Goal: Complete application form

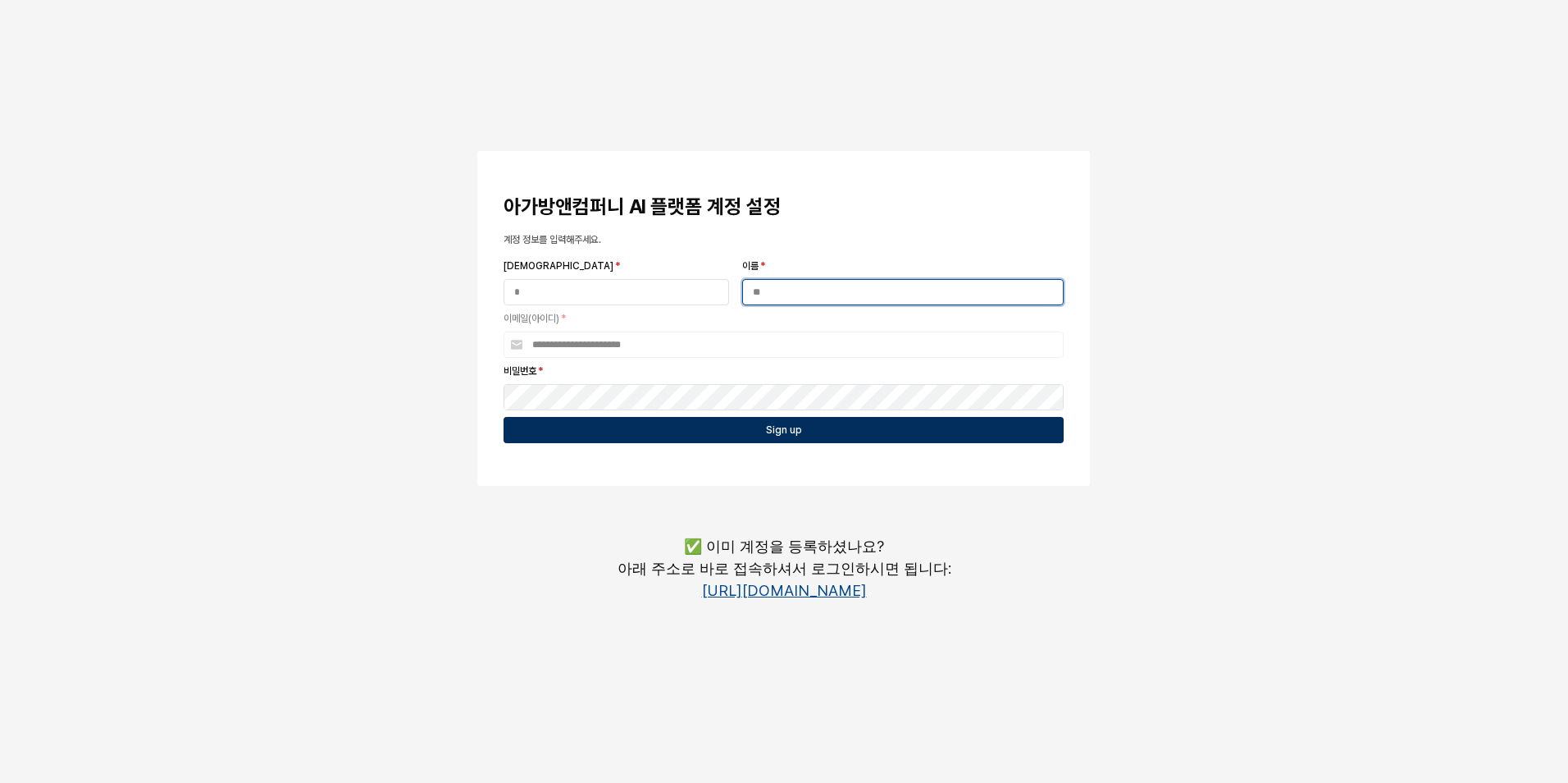
type input "**"
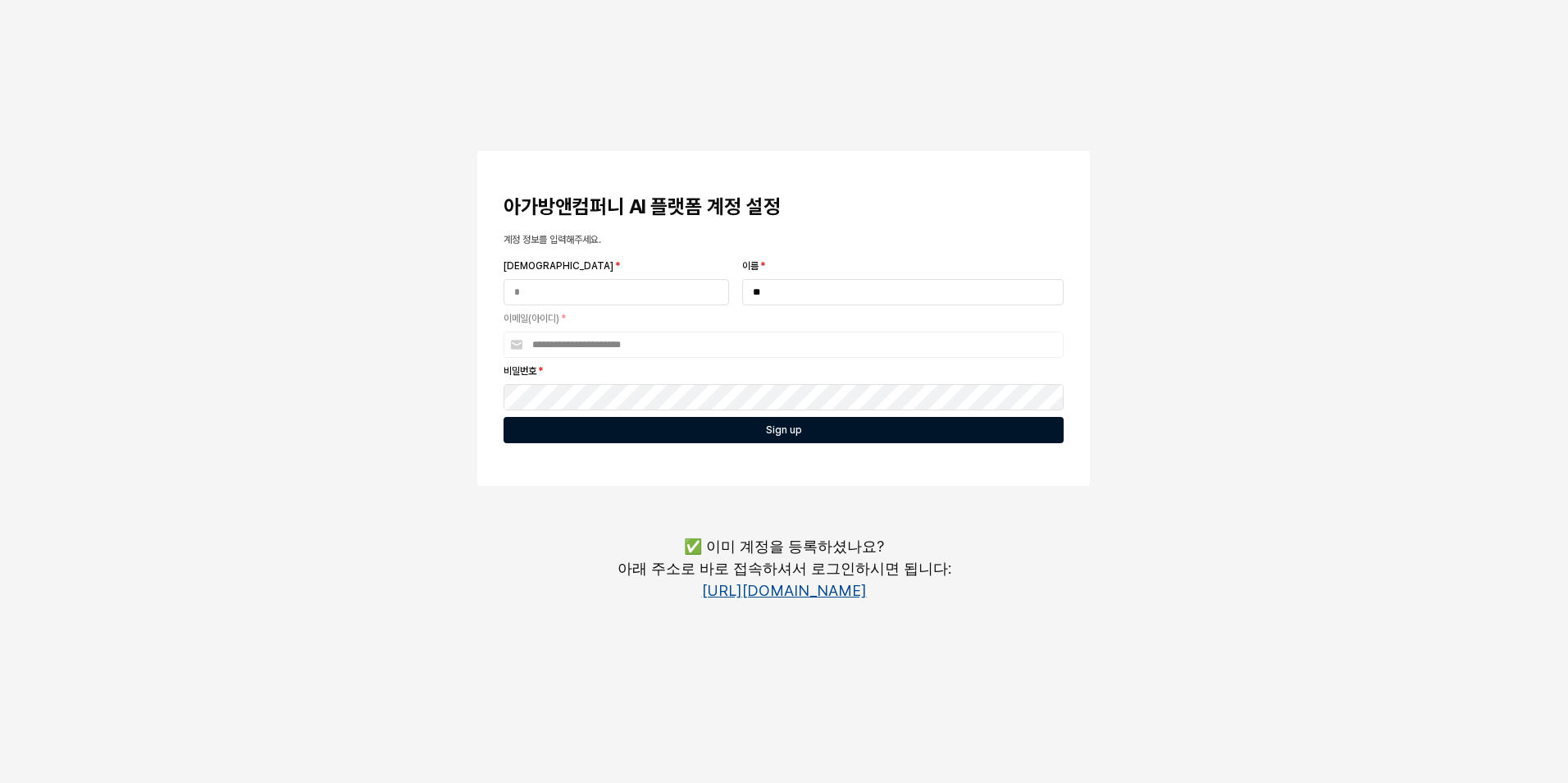
click at [656, 422] on div "Sign up" at bounding box center [784, 430] width 545 height 24
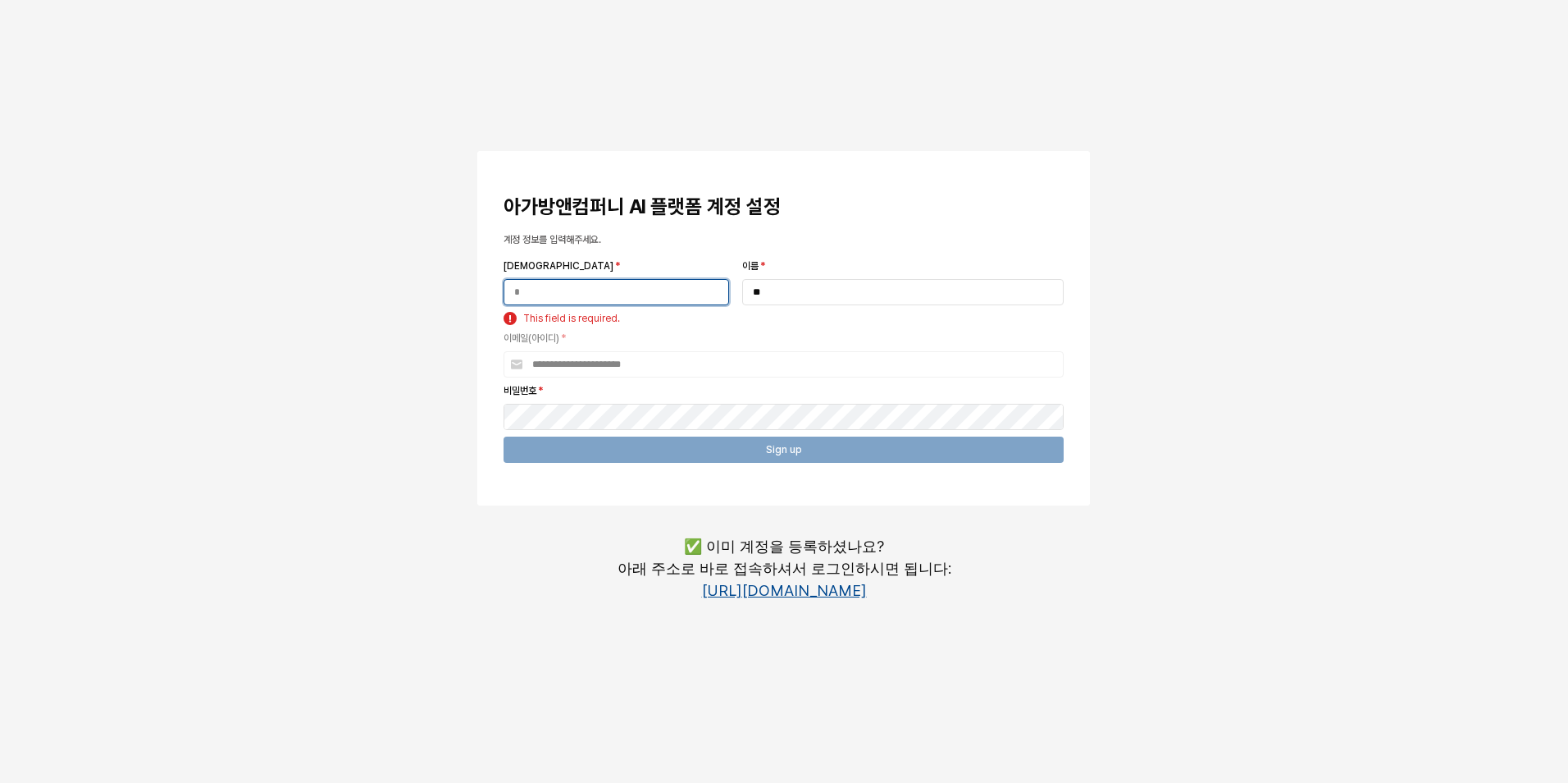
click at [560, 285] on input "성 *" at bounding box center [616, 292] width 224 height 24
type input "*"
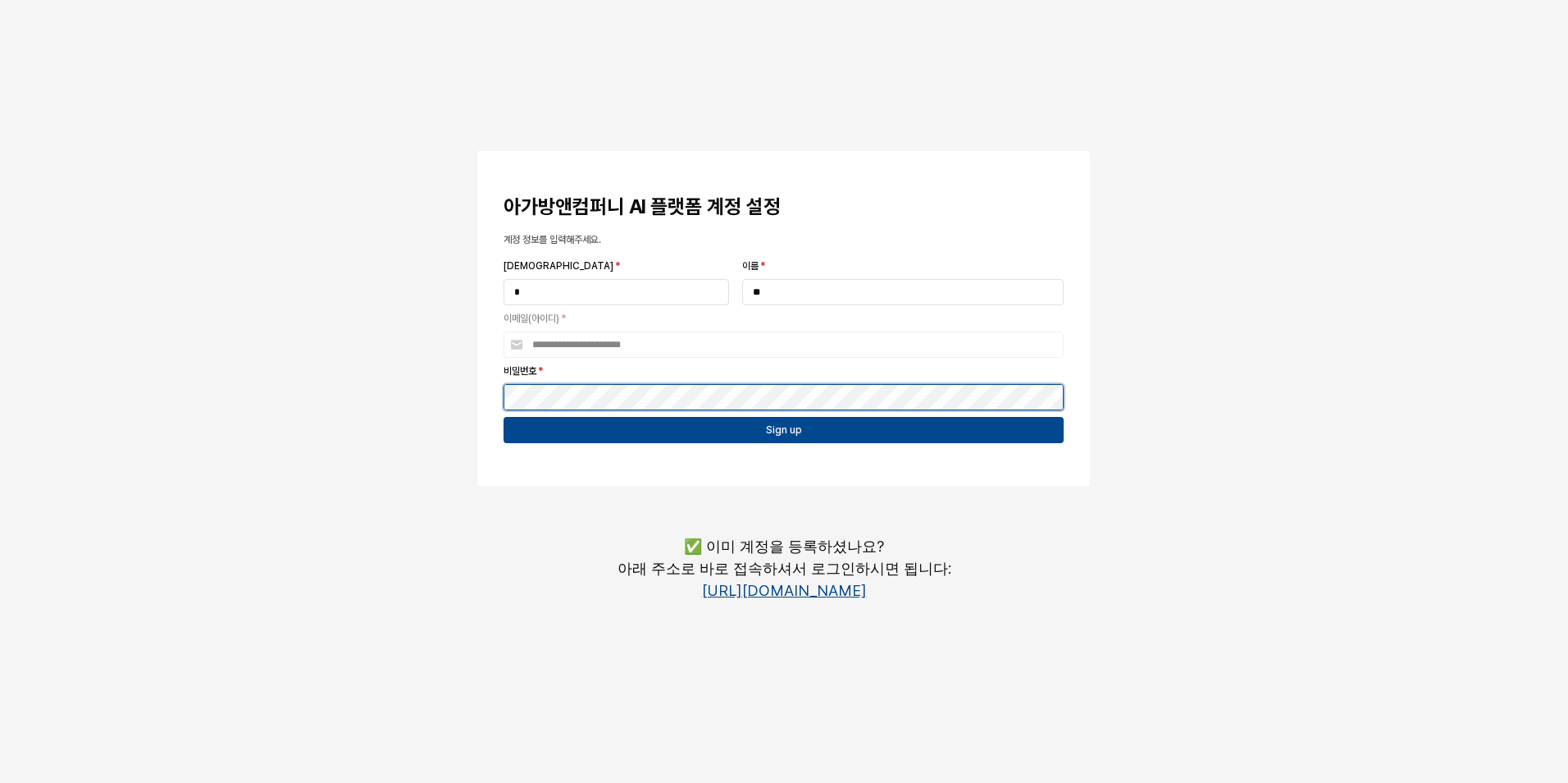
click at [455, 377] on div "**********" at bounding box center [784, 318] width 751 height 347
click at [477, 151] on button "App Frame" at bounding box center [484, 153] width 13 height 5
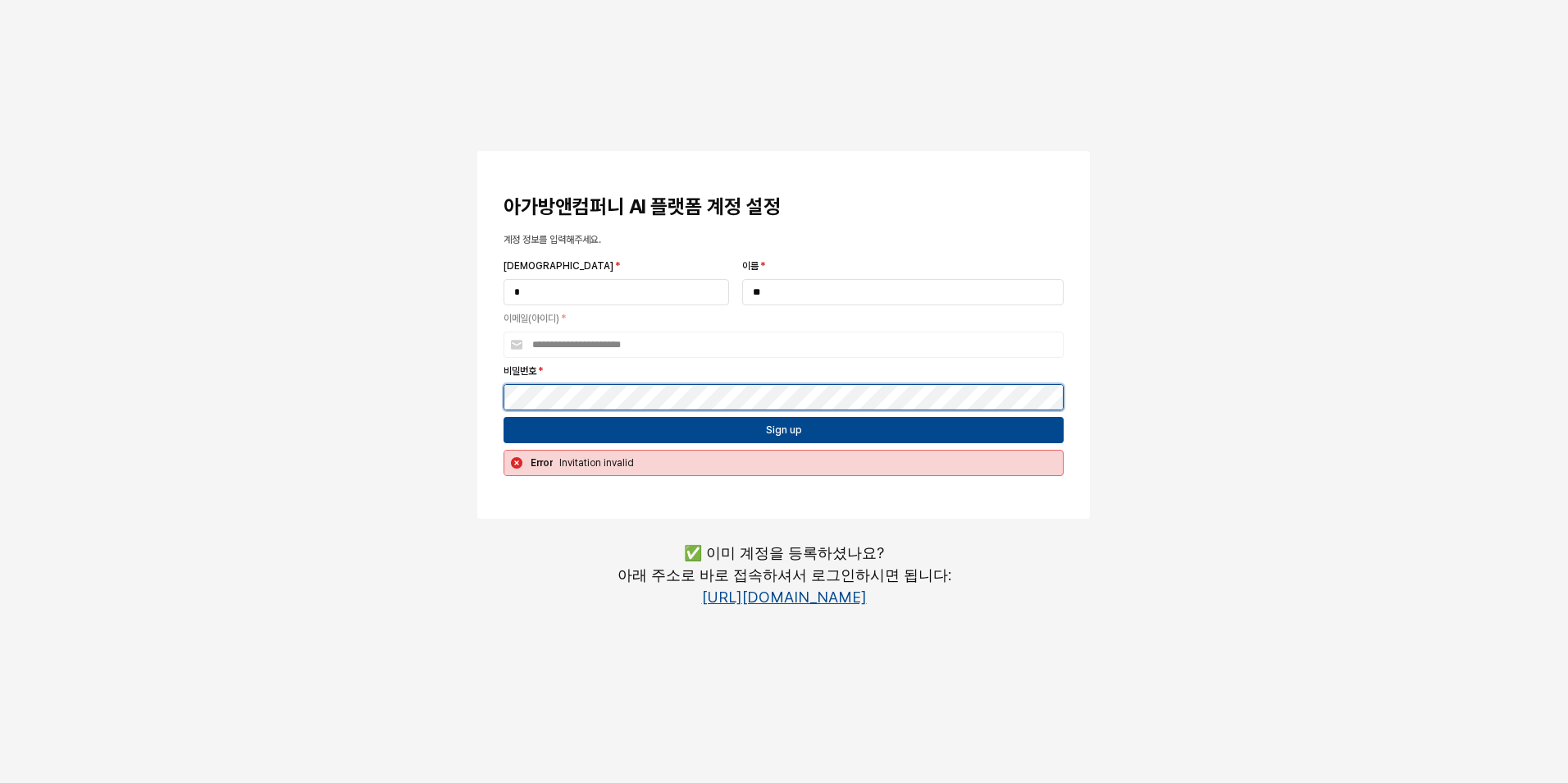
click at [477, 151] on button "App Frame" at bounding box center [484, 153] width 13 height 5
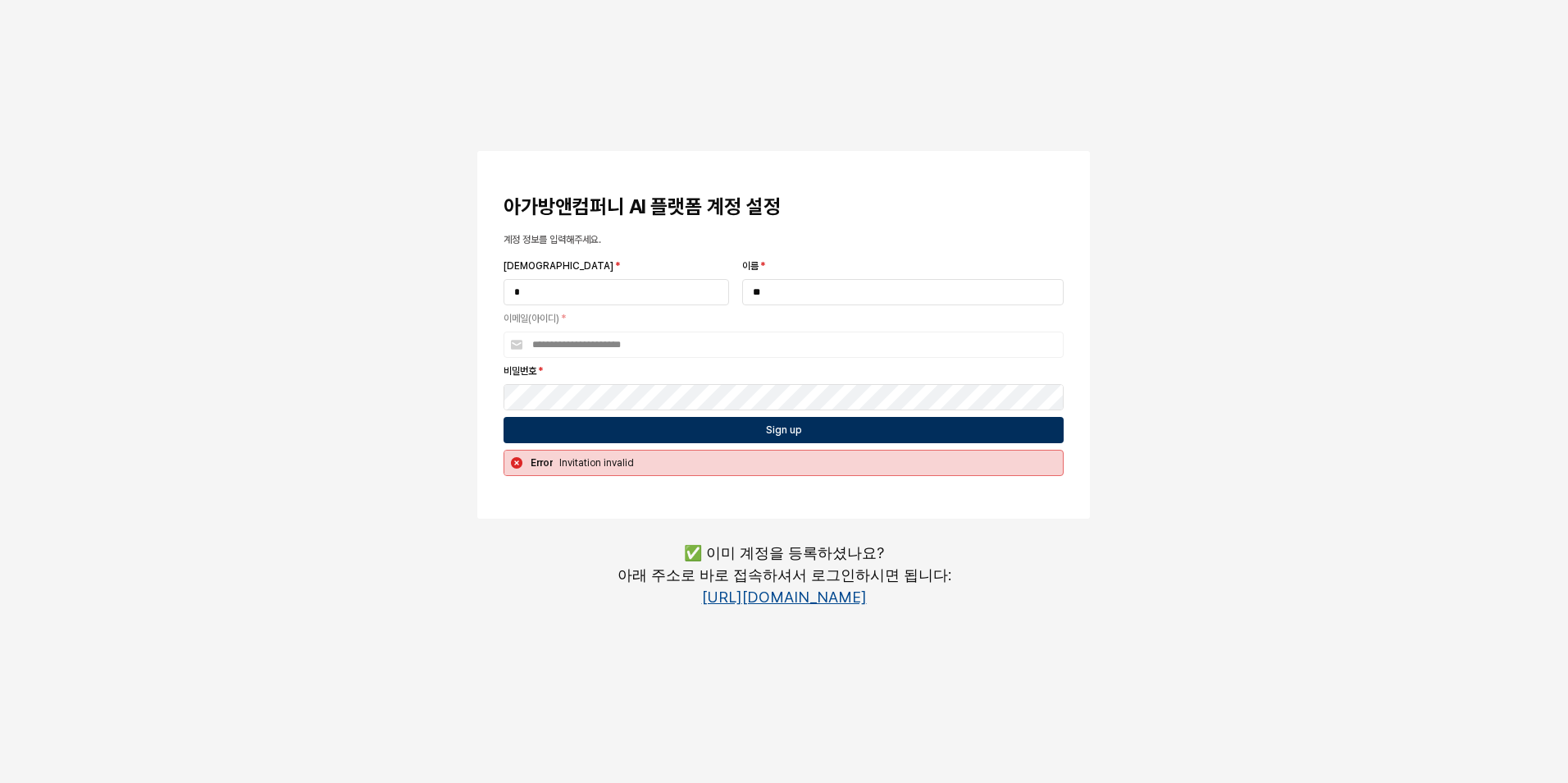
click at [565, 434] on div "Sign up" at bounding box center [784, 430] width 545 height 24
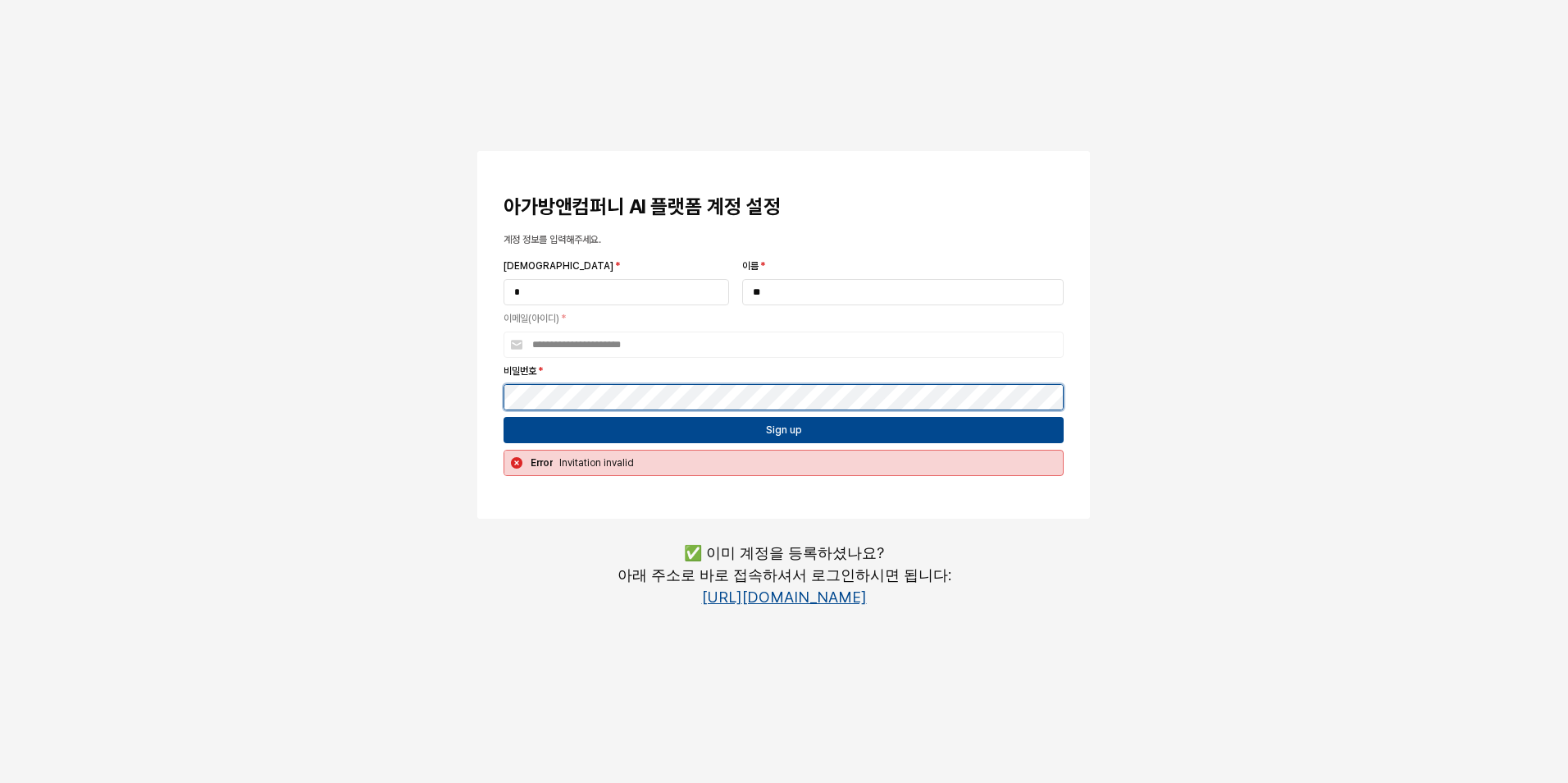
click at [272, 374] on div "**********" at bounding box center [784, 305] width 1568 height 611
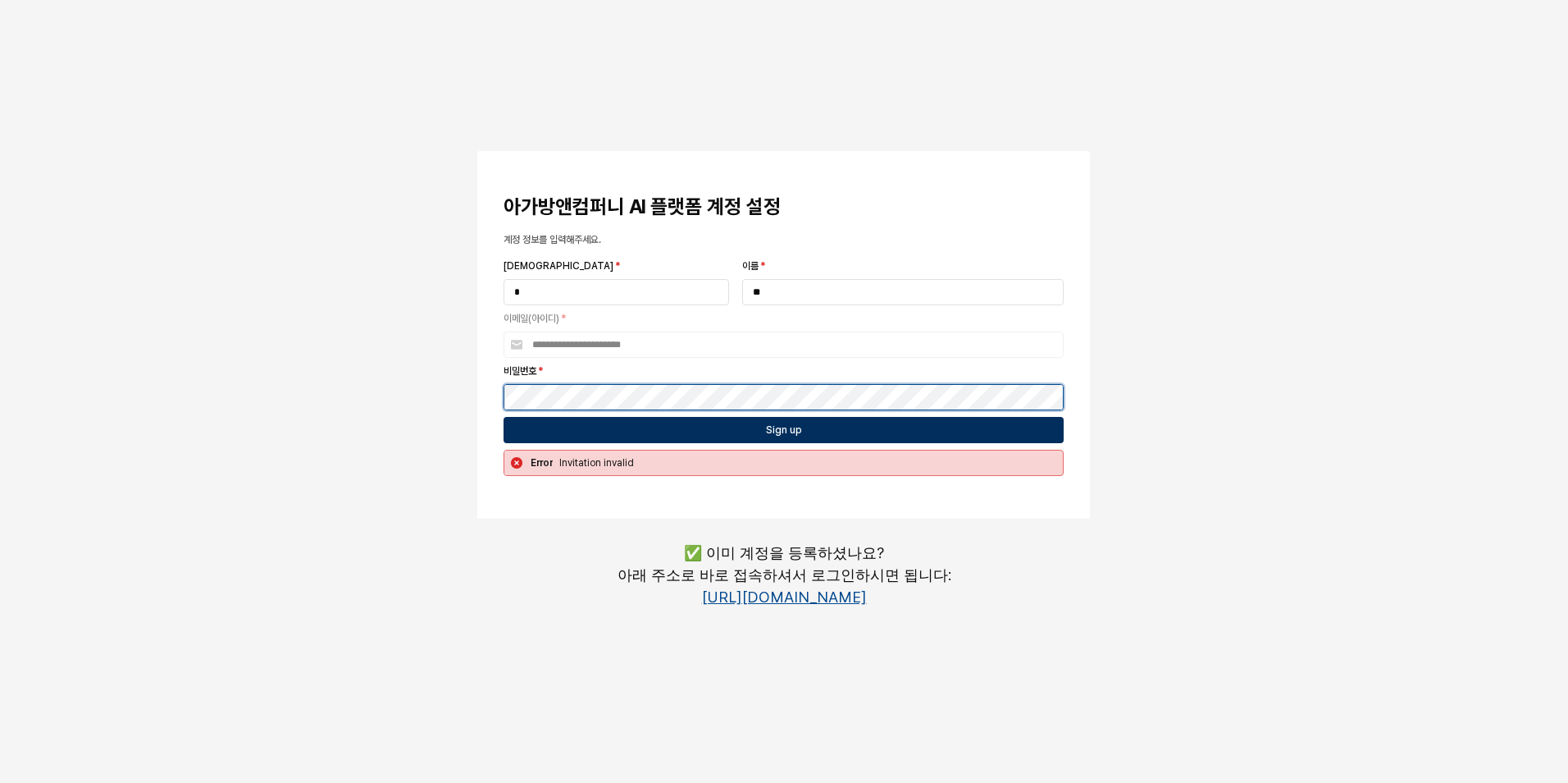
click at [477, 151] on button "App Frame" at bounding box center [484, 153] width 13 height 5
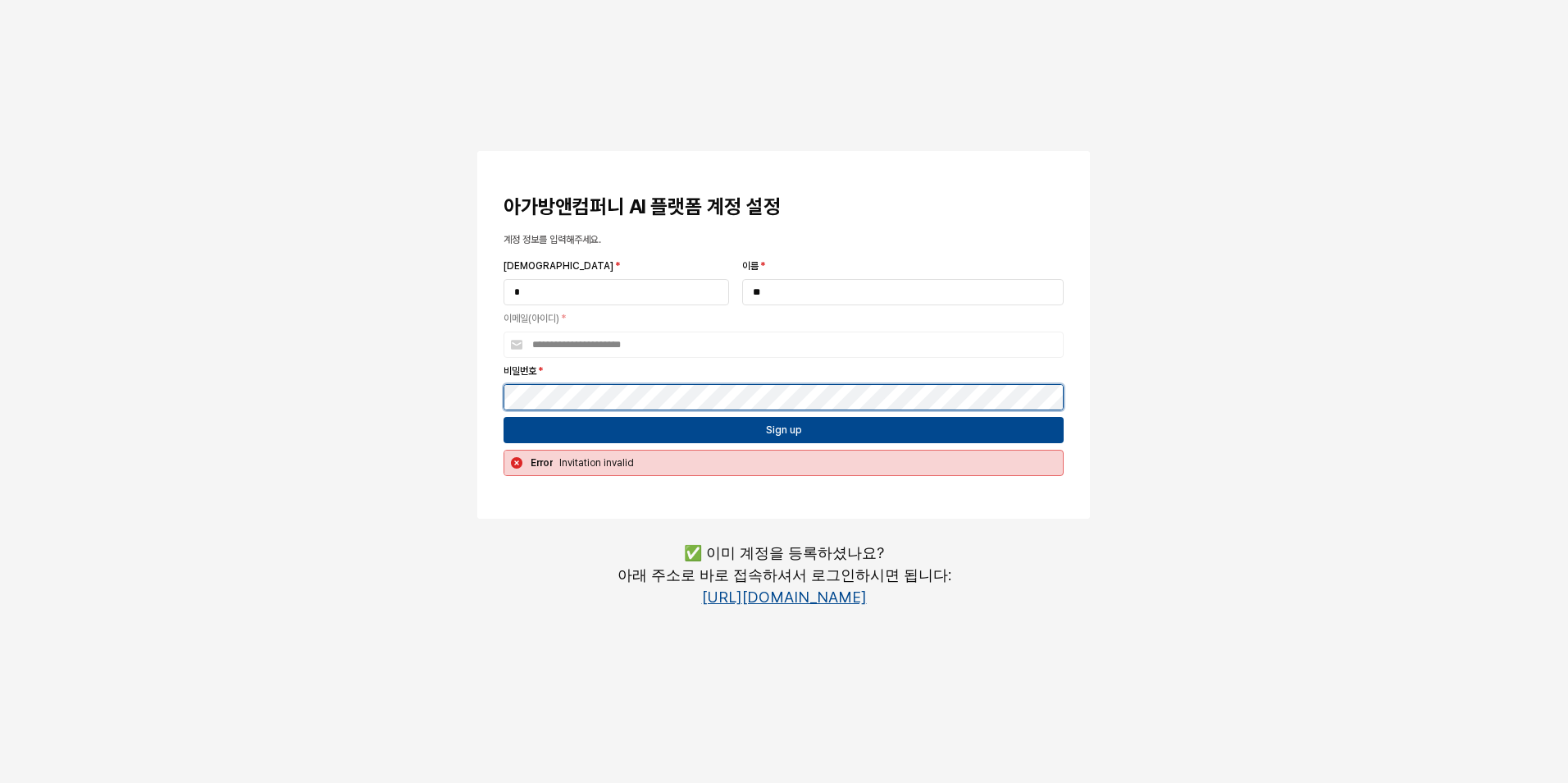
click at [426, 387] on div "**********" at bounding box center [784, 334] width 751 height 380
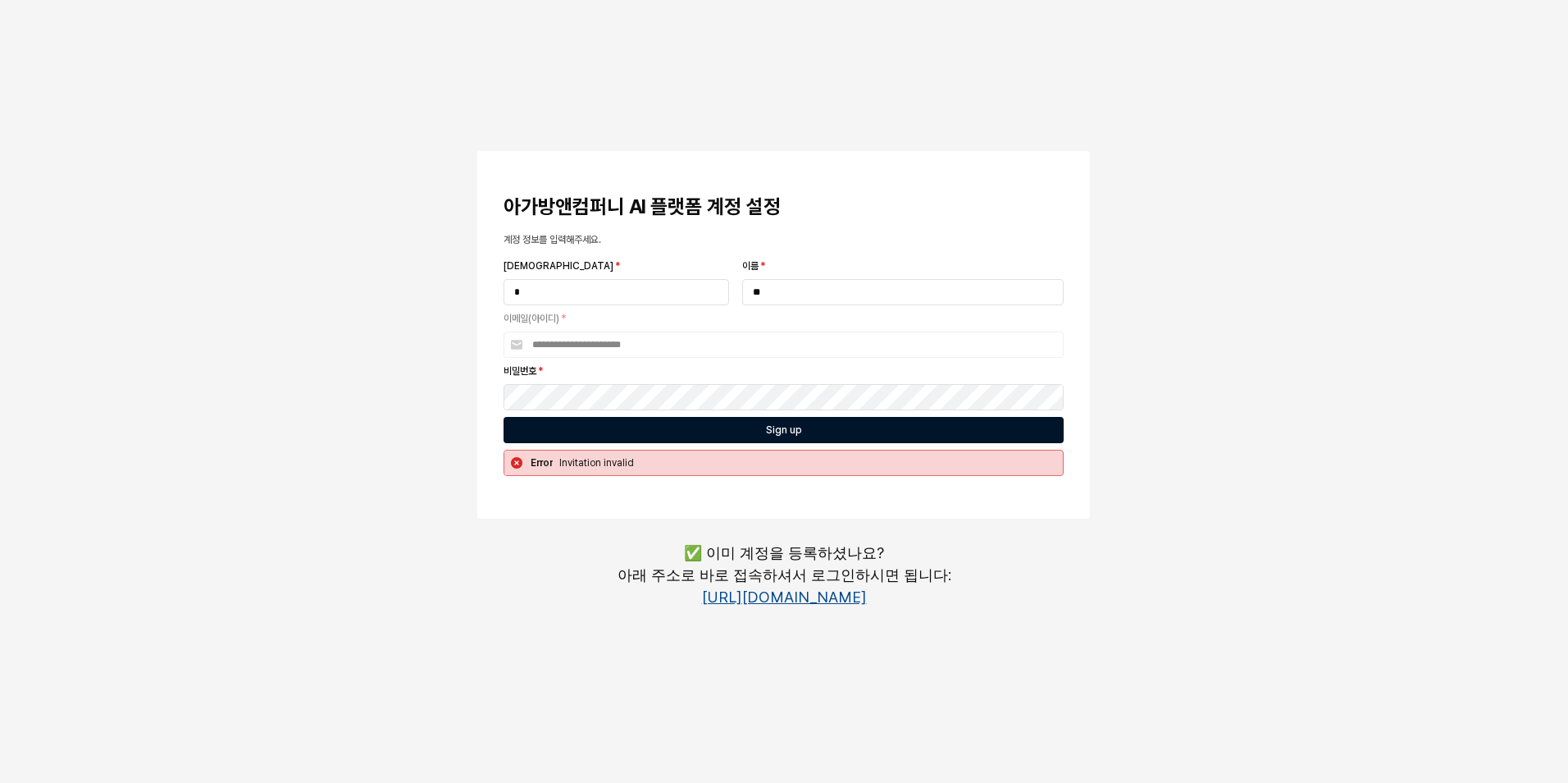
click at [664, 424] on div "Sign up" at bounding box center [784, 430] width 545 height 24
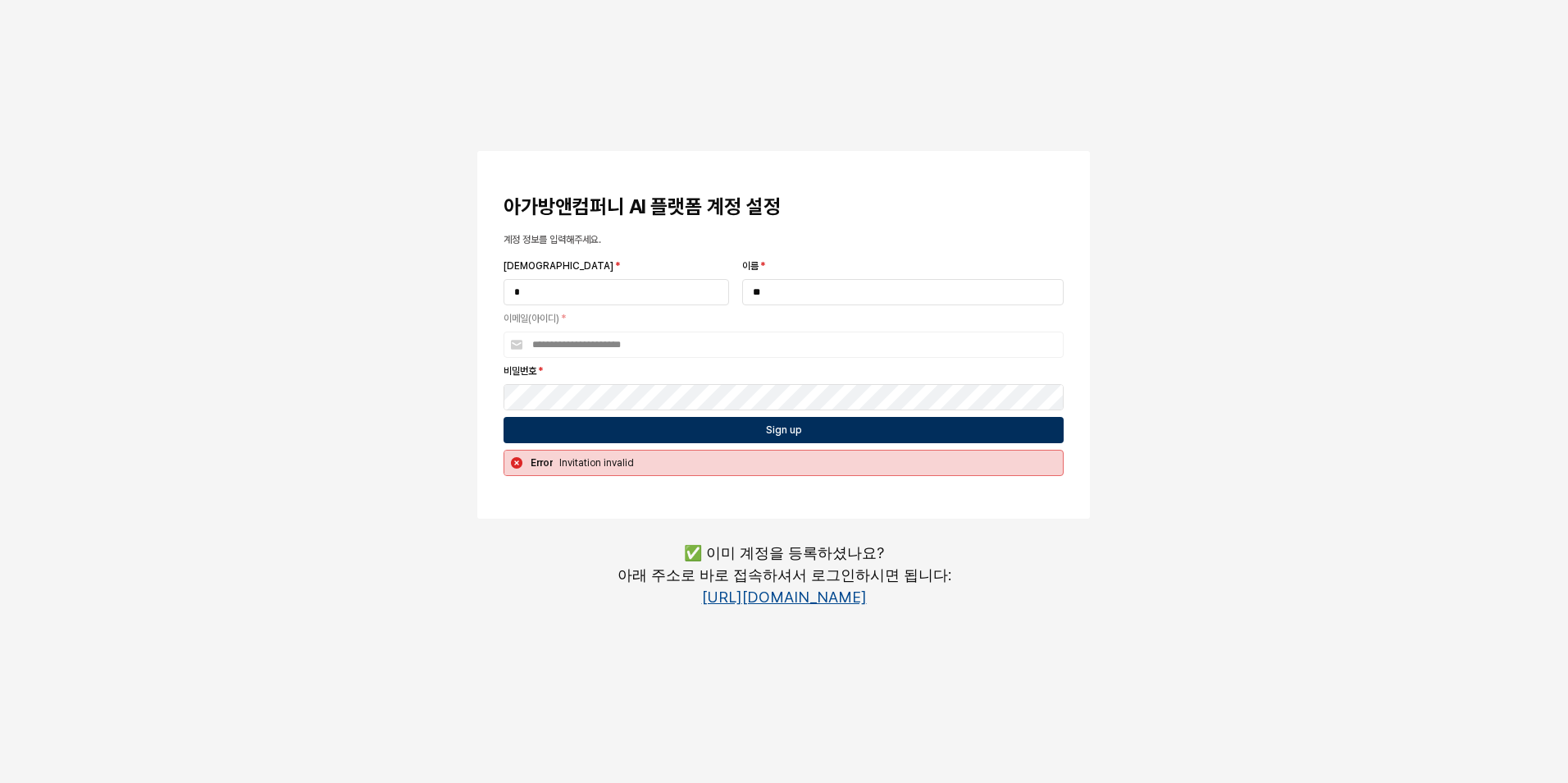
click at [664, 424] on div "Sign up" at bounding box center [784, 430] width 545 height 24
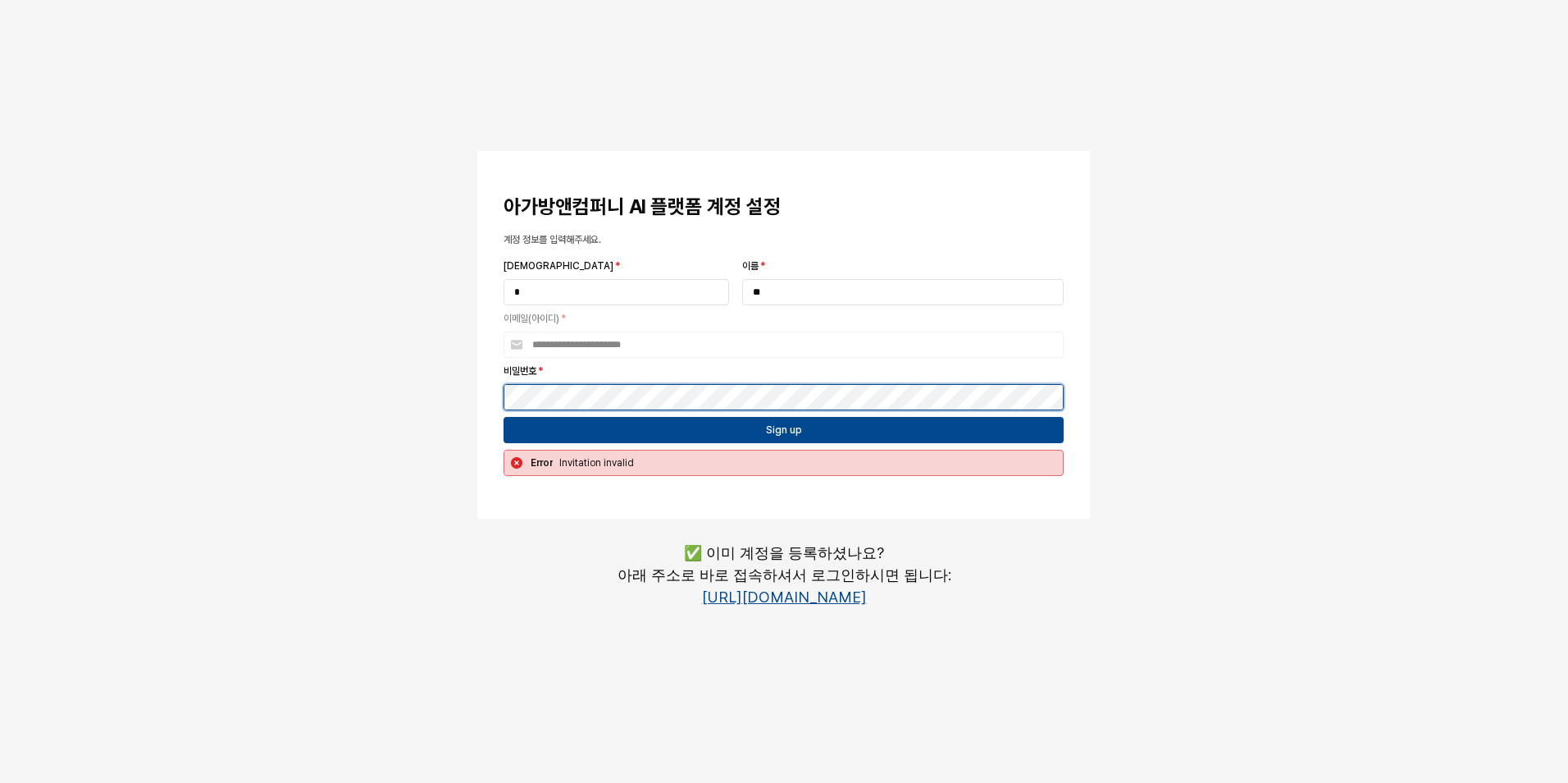
click at [491, 401] on div "**********" at bounding box center [784, 334] width 612 height 367
click at [477, 151] on button "App Frame" at bounding box center [484, 153] width 13 height 5
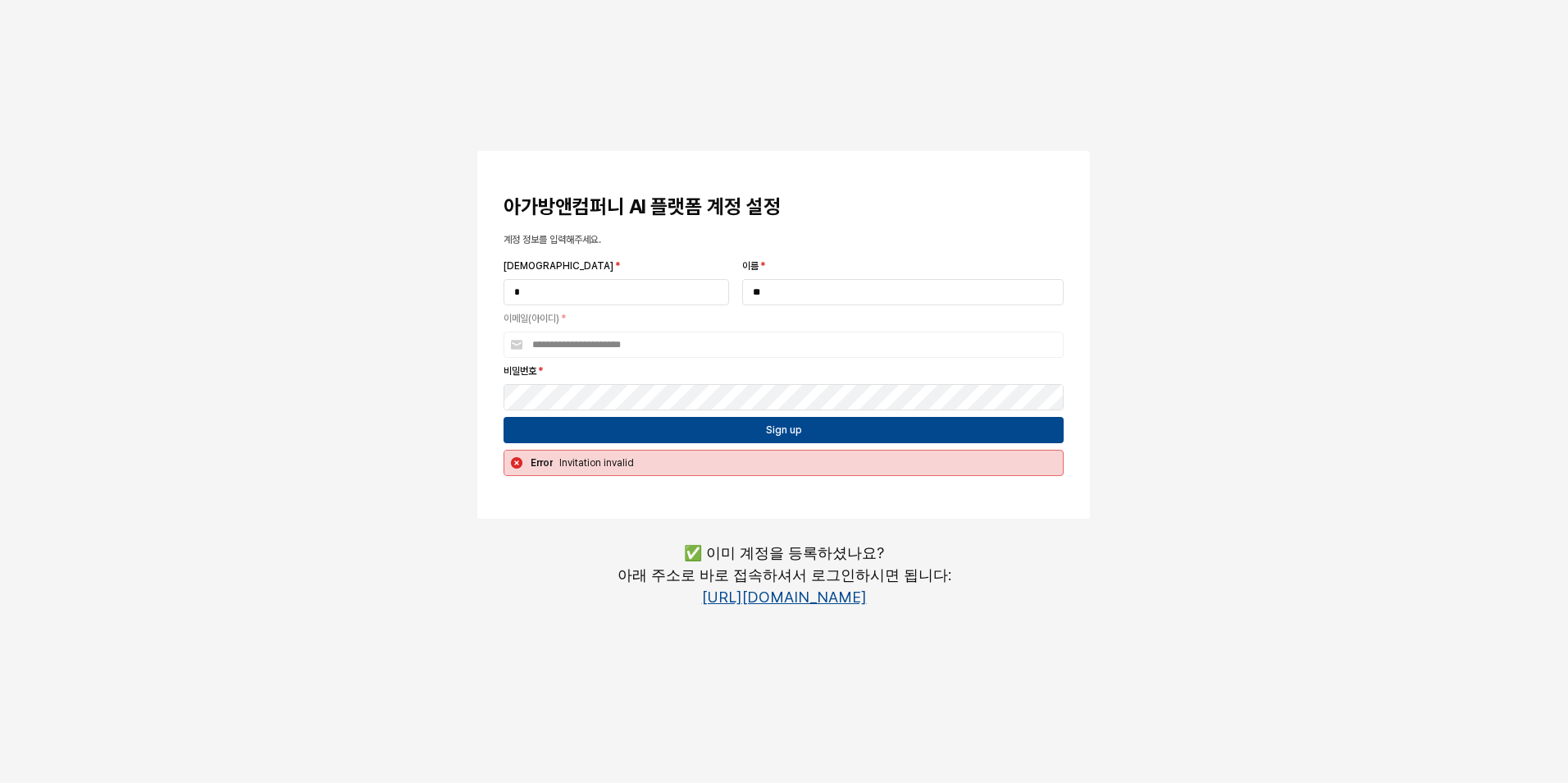
click at [735, 592] on link "https://agabang.cleave.work/" at bounding box center [784, 597] width 165 height 17
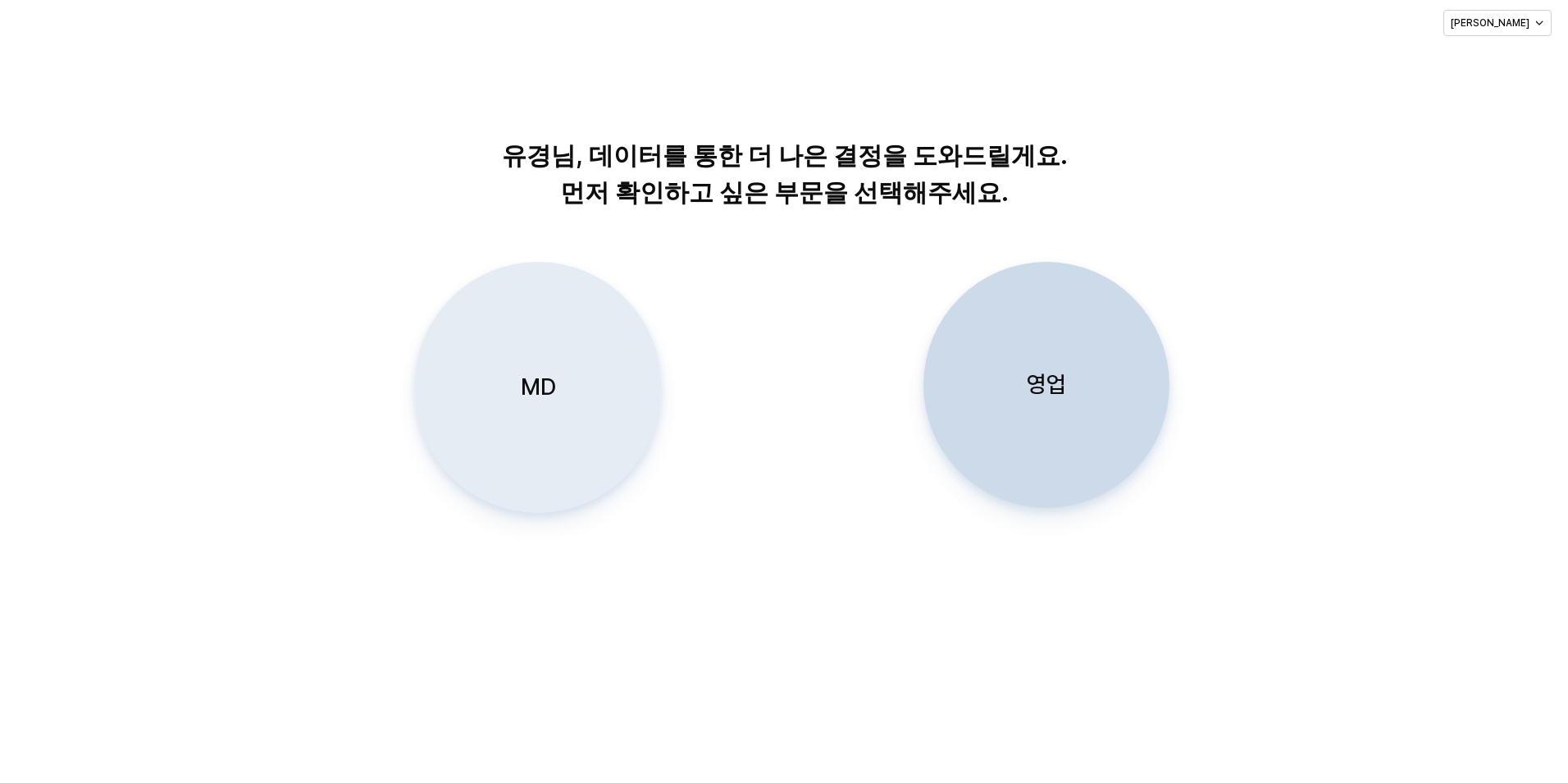
click at [549, 389] on p "MD" at bounding box center [538, 387] width 36 height 30
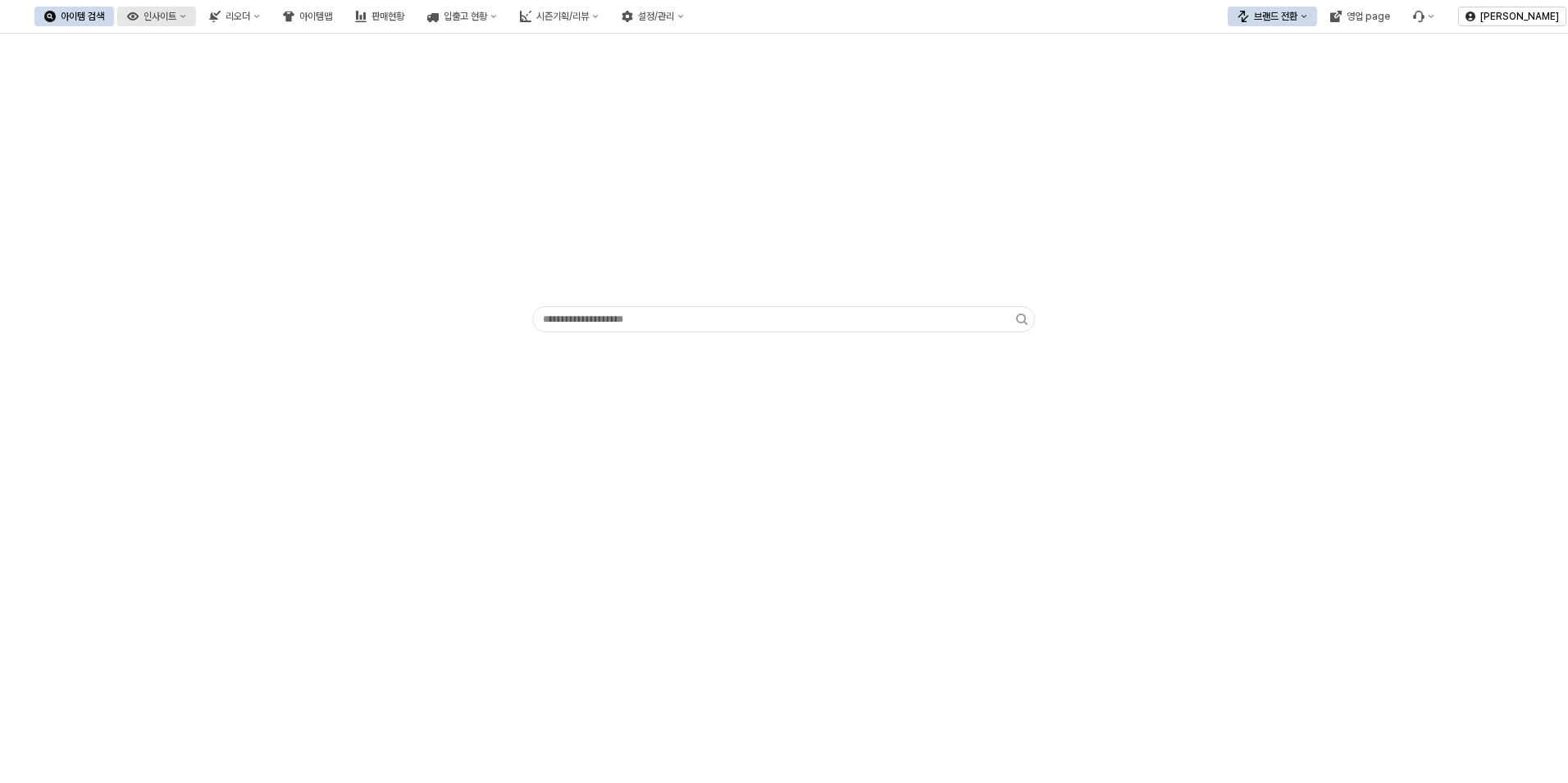
click at [176, 17] on div "인사이트" at bounding box center [159, 16] width 33 height 11
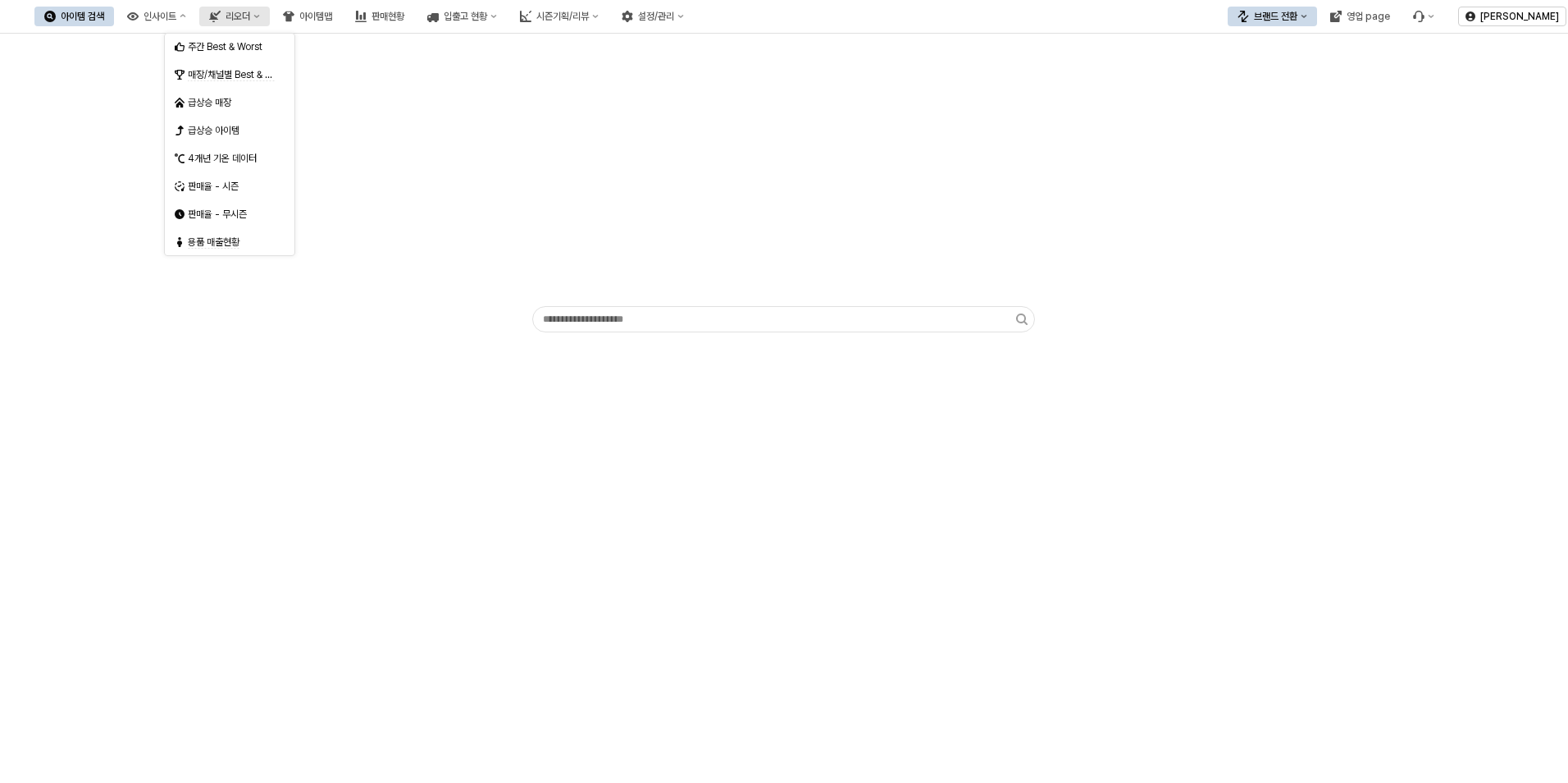
click at [250, 14] on div "리오더" at bounding box center [238, 16] width 24 height 11
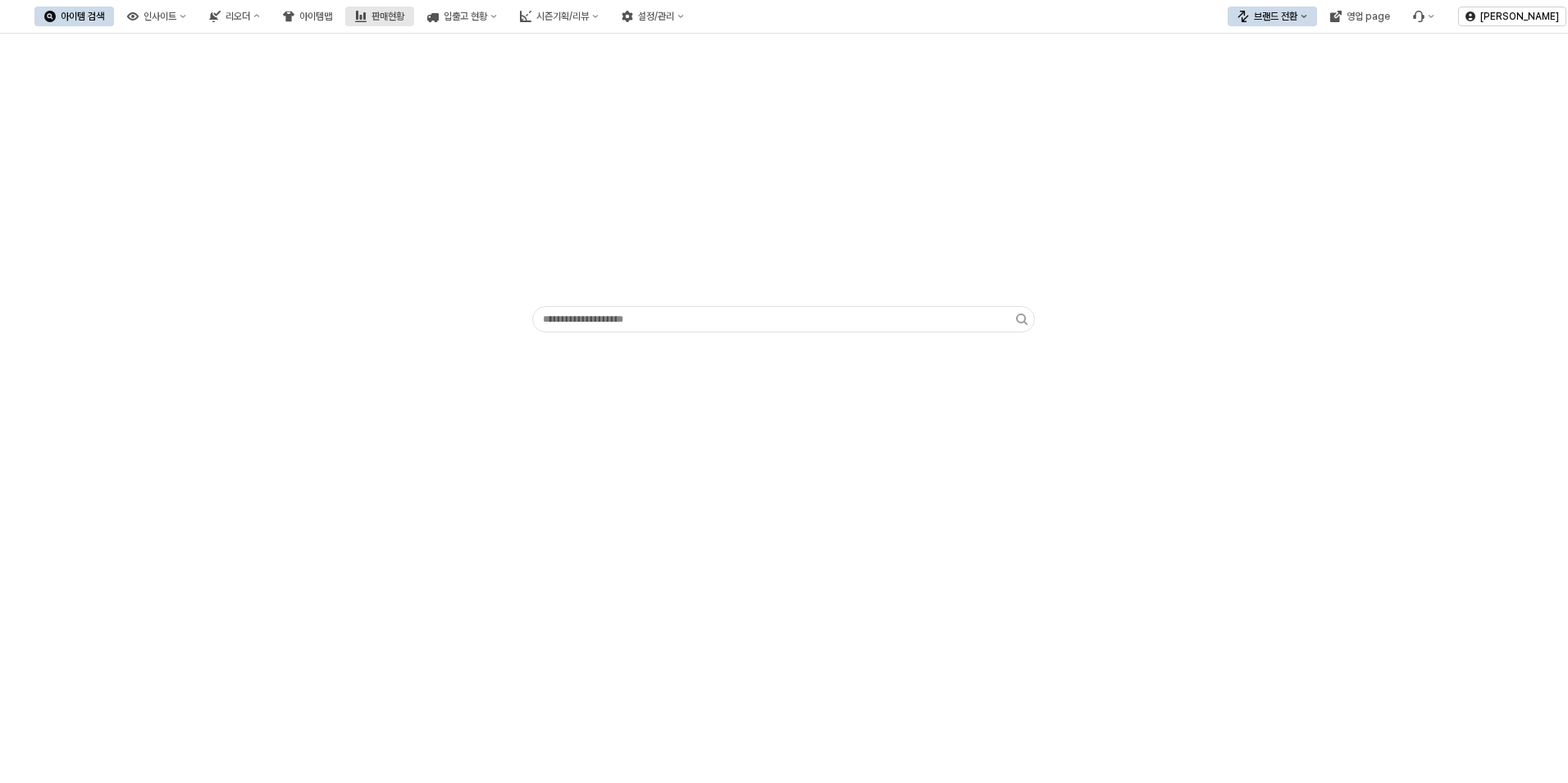
click at [404, 19] on div "판매현황" at bounding box center [388, 16] width 33 height 11
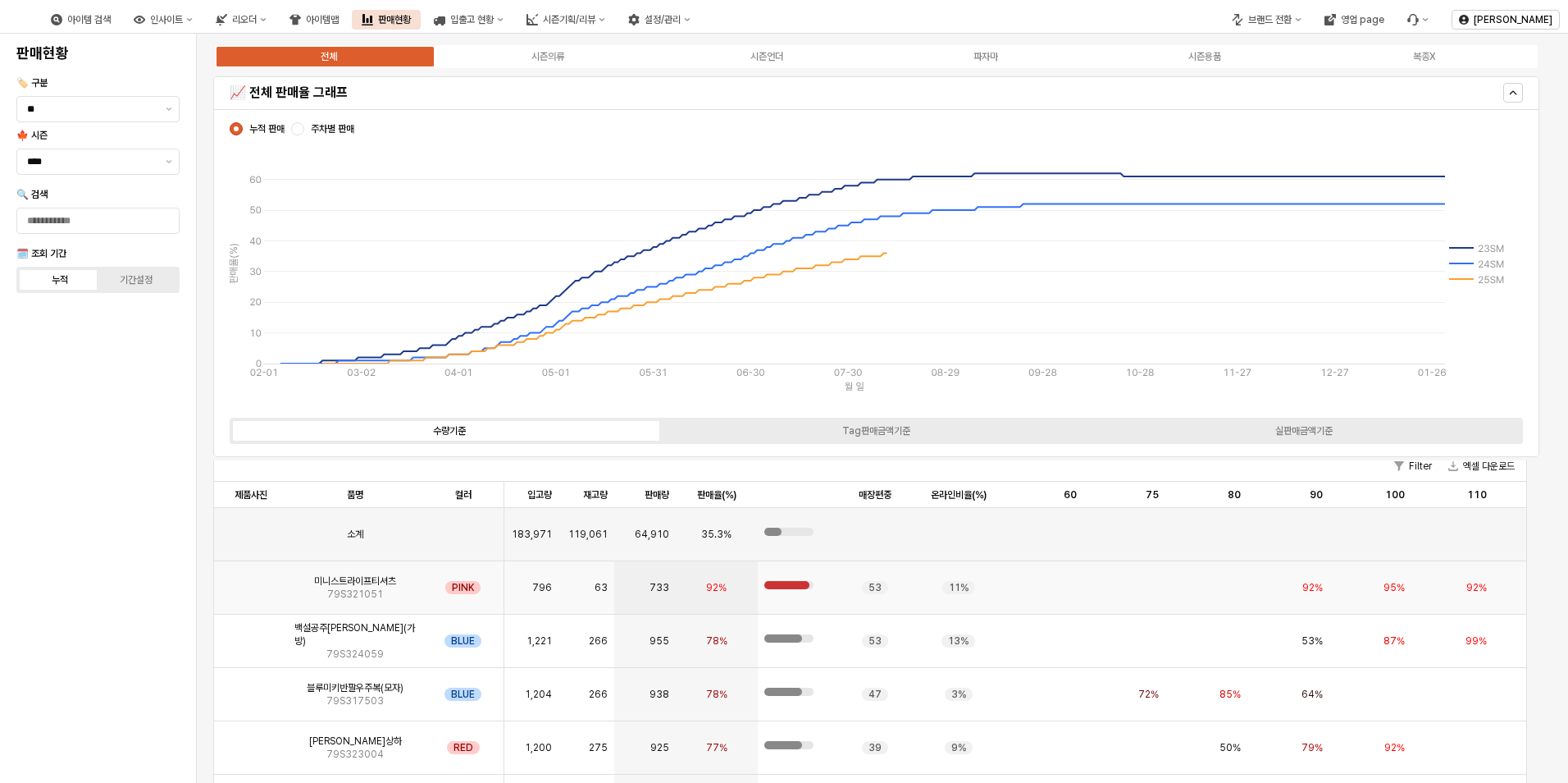
click at [289, 591] on div "미니스트라이프티셔츠 79S321051" at bounding box center [355, 587] width 135 height 53
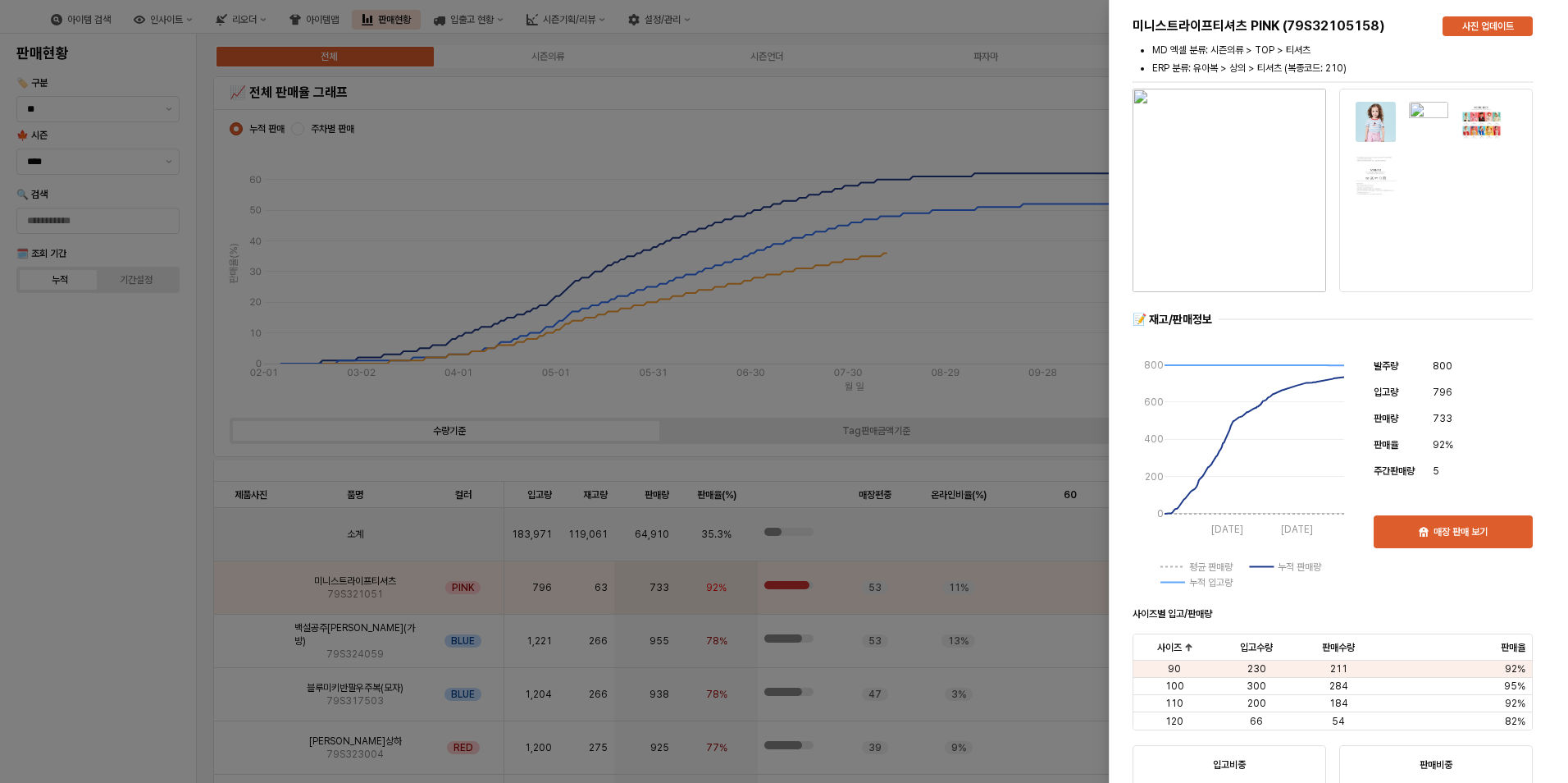
click at [247, 616] on div at bounding box center [784, 392] width 1568 height 783
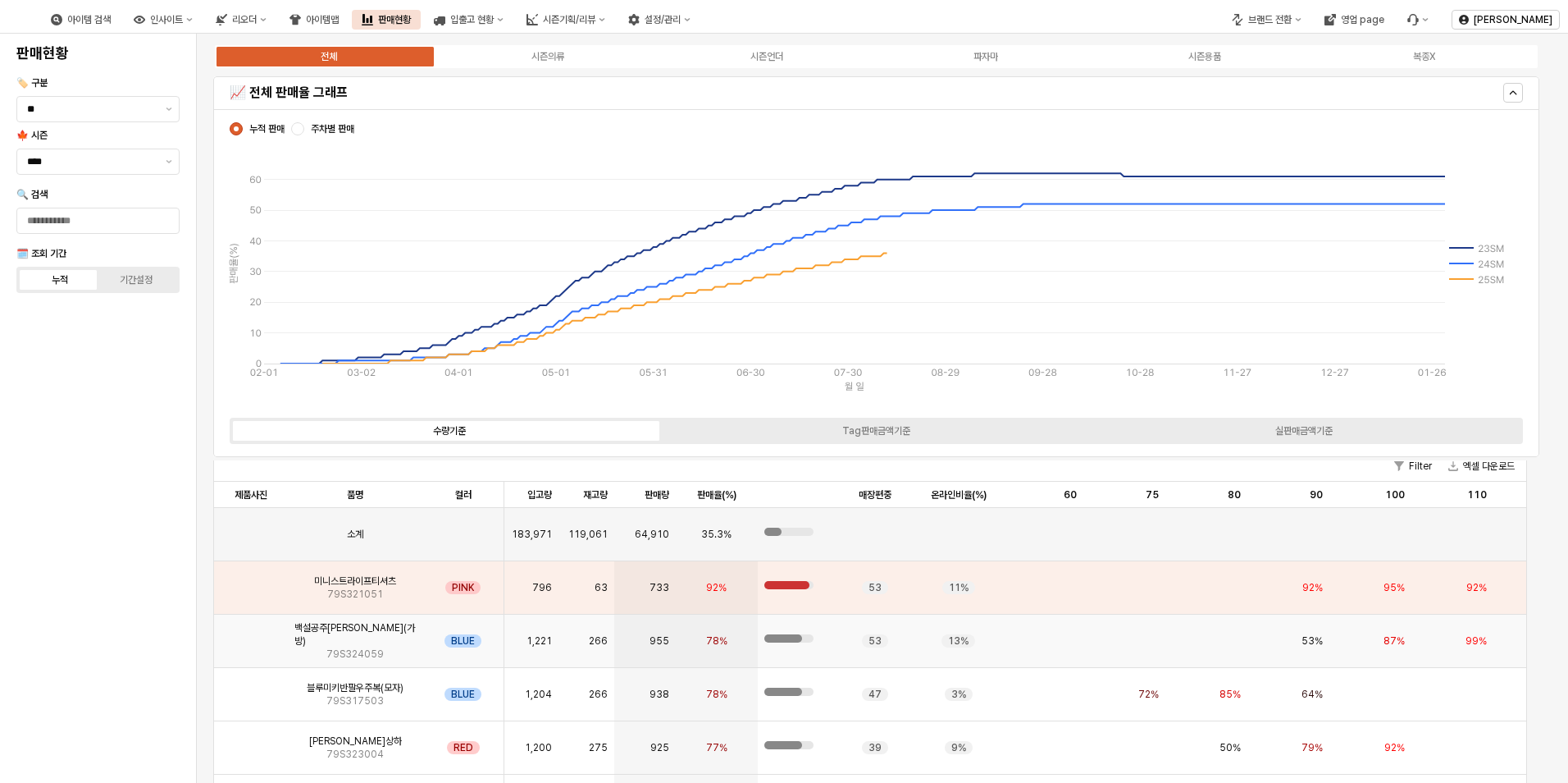
click at [251, 634] on img "App Frame" at bounding box center [251, 634] width 0 height 0
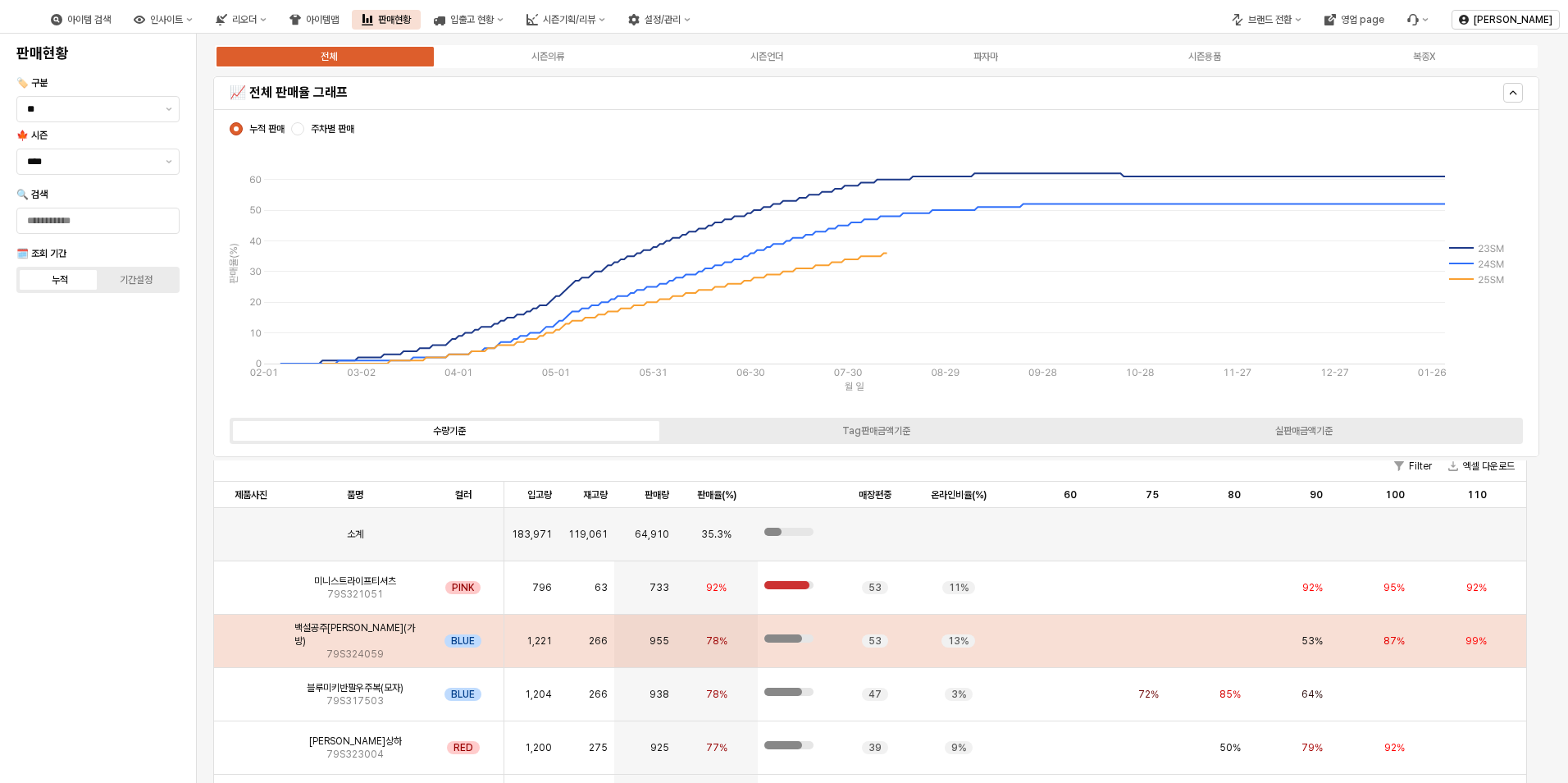
click at [251, 634] on img "App Frame" at bounding box center [251, 634] width 0 height 0
click at [327, 653] on div "백설공주샤원피스(가방) 79S324059" at bounding box center [355, 641] width 135 height 53
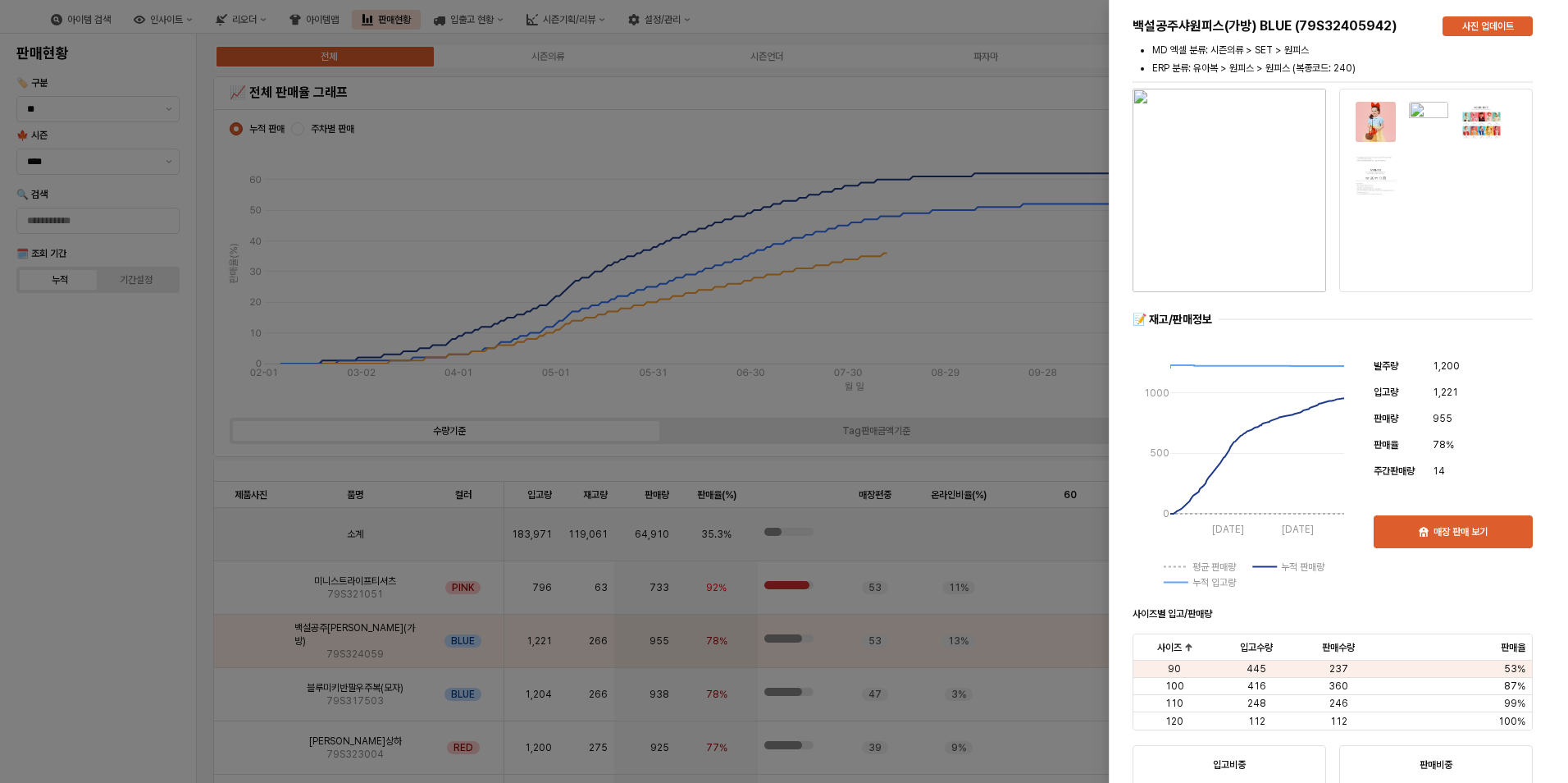
click at [1288, 258] on img "button" at bounding box center [1229, 190] width 194 height 203
click at [529, 575] on div at bounding box center [784, 392] width 1568 height 783
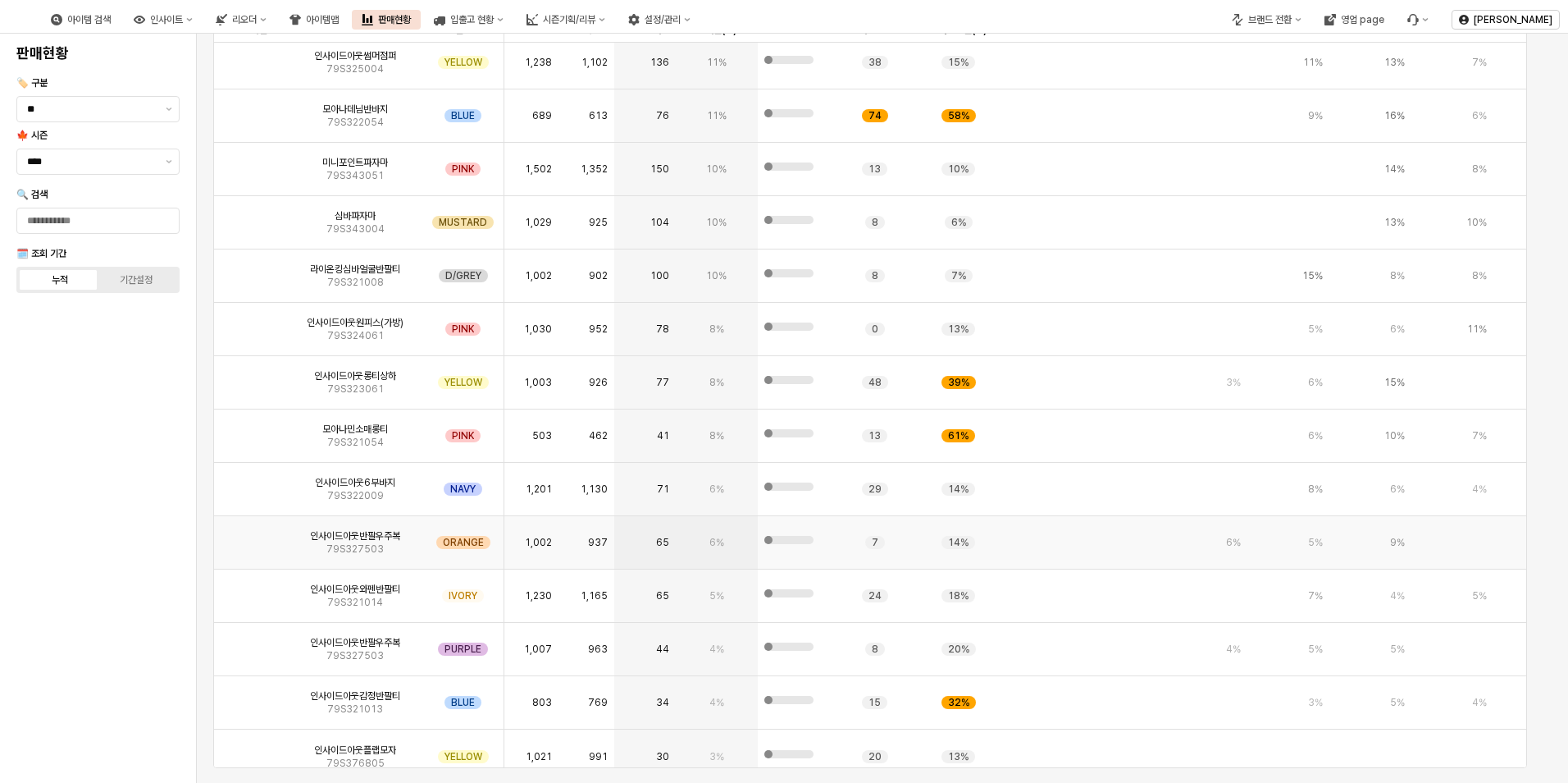
scroll to position [7766, 0]
